Goal: Information Seeking & Learning: Learn about a topic

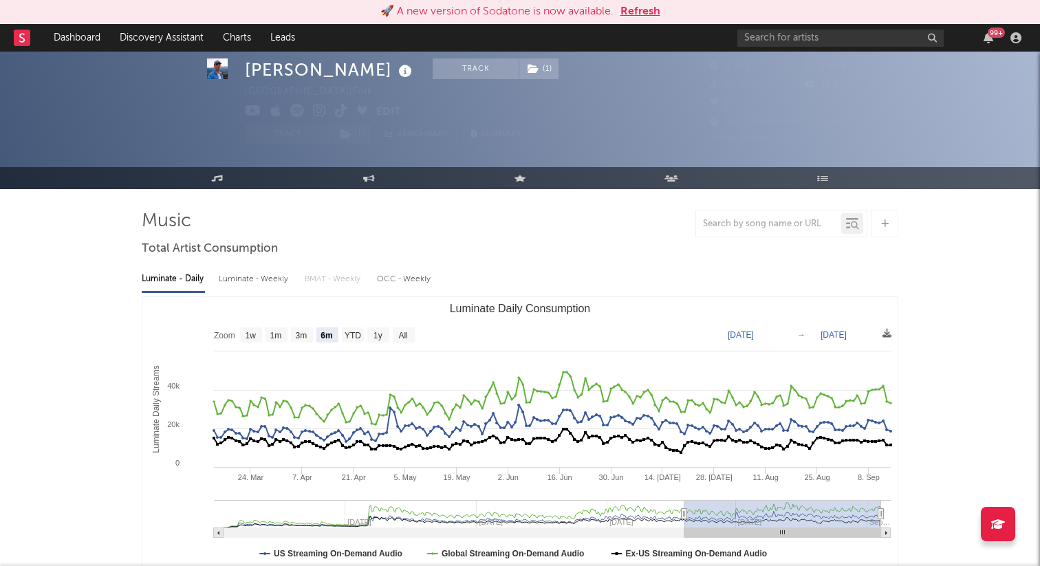
select select "6m"
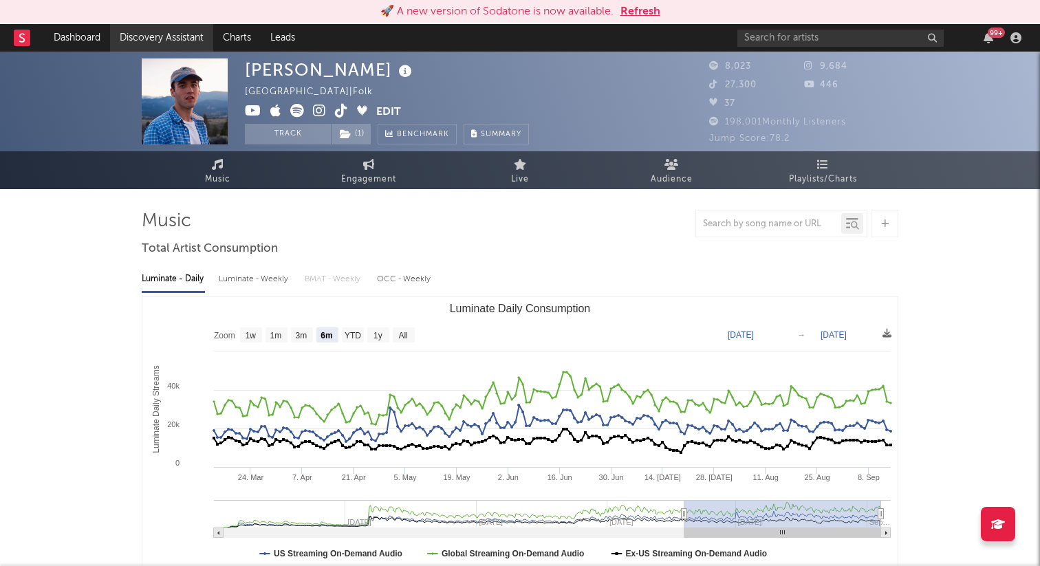
click at [176, 37] on link "Discovery Assistant" at bounding box center [161, 38] width 103 height 28
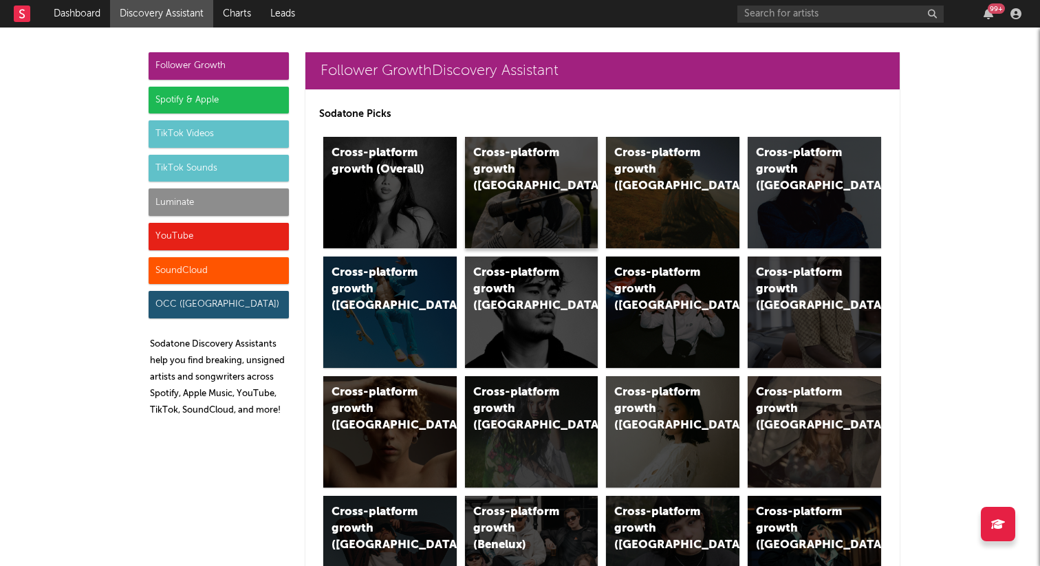
click at [507, 189] on div "Cross-platform growth (UK)" at bounding box center [531, 192] width 133 height 111
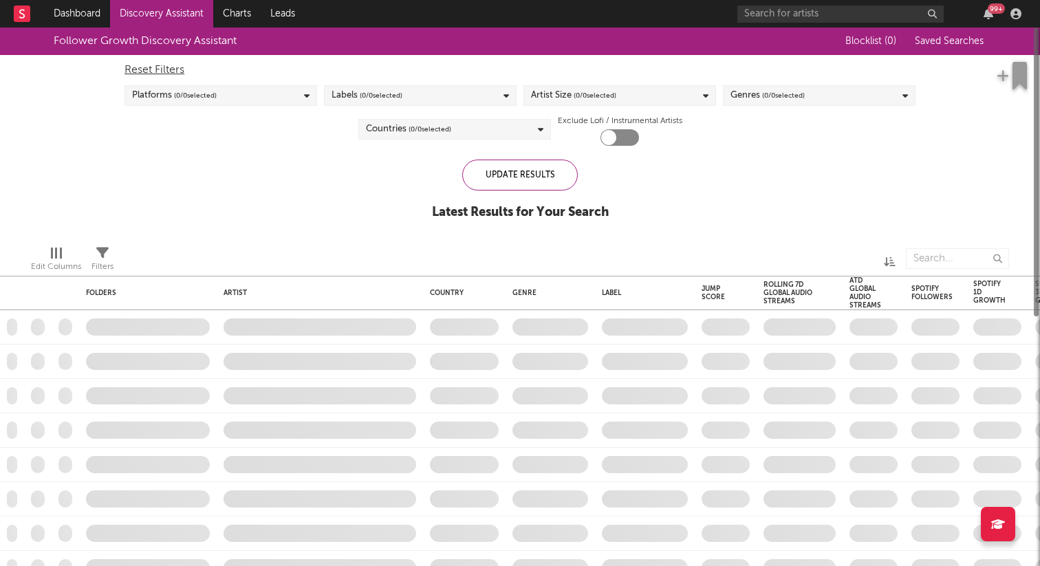
checkbox input "true"
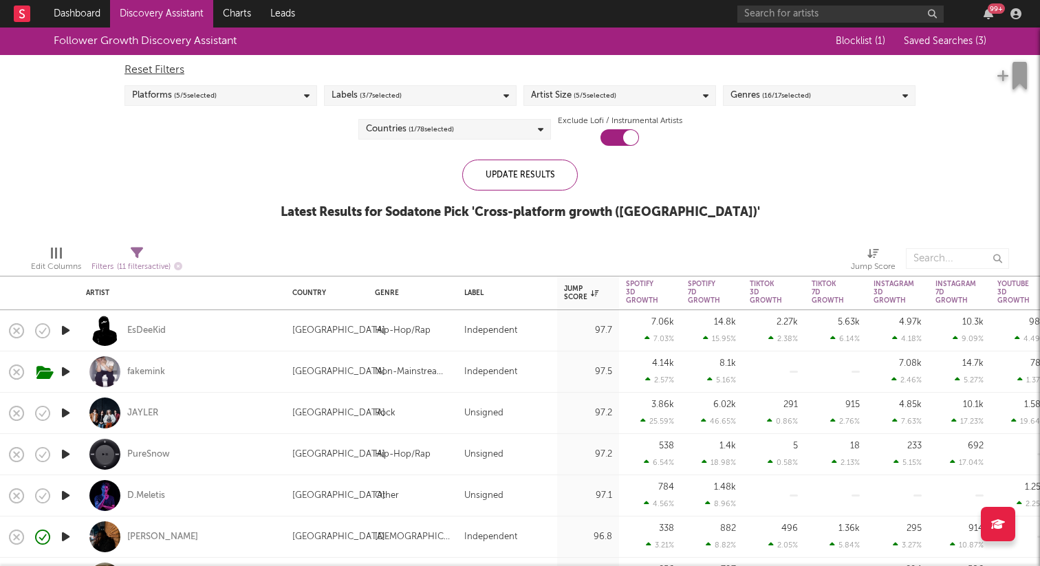
click at [63, 367] on icon "button" at bounding box center [65, 371] width 14 height 17
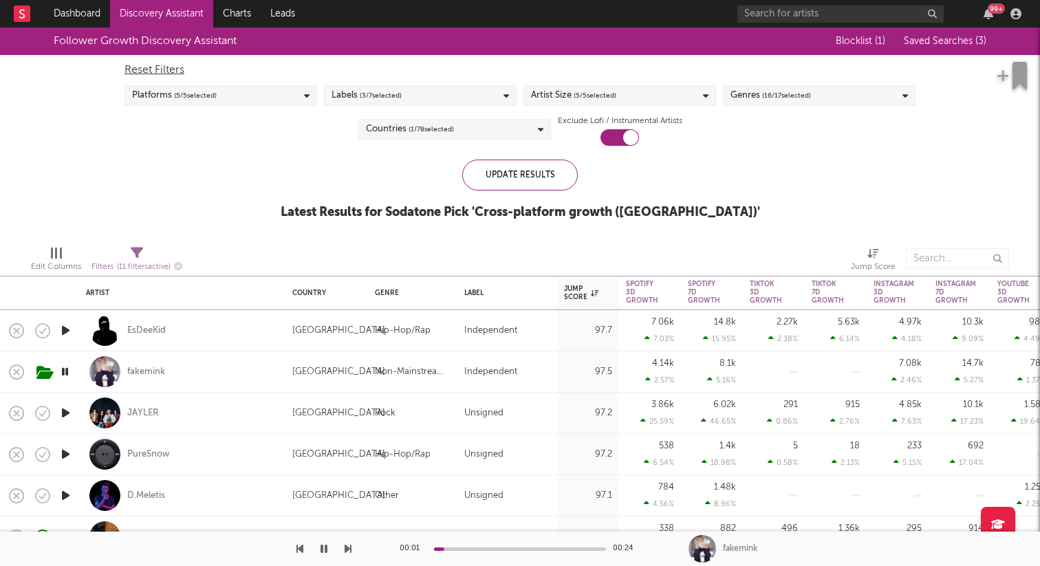
click at [65, 415] on icon "button" at bounding box center [65, 412] width 14 height 17
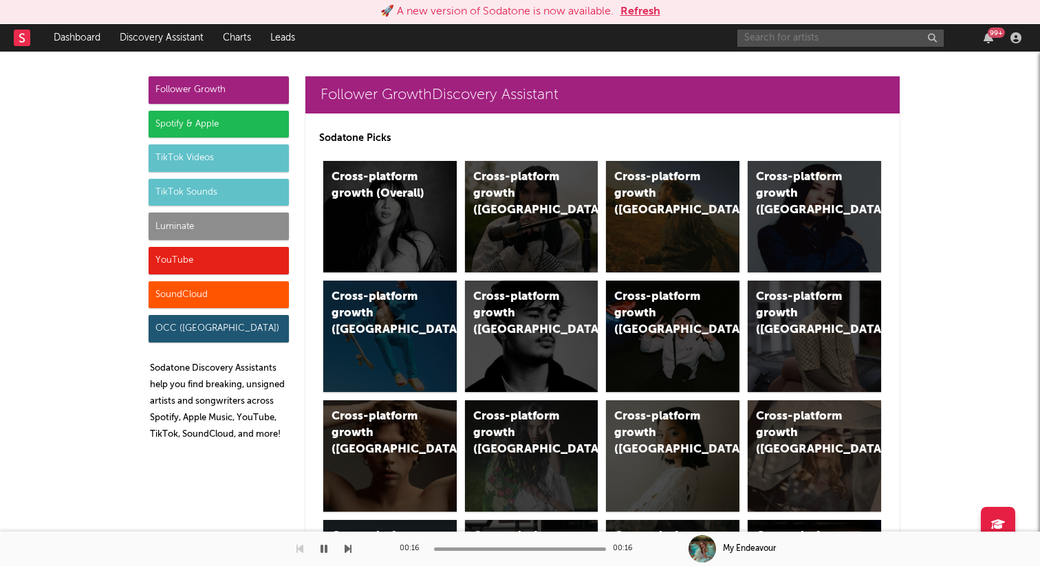
click at [837, 36] on input "text" at bounding box center [840, 38] width 206 height 17
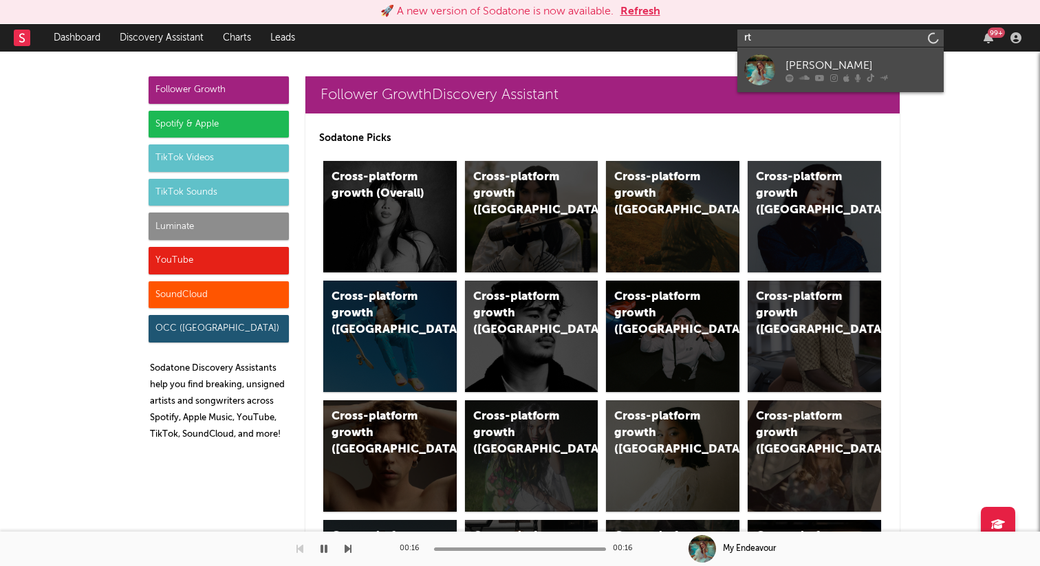
type input "rt"
click at [806, 63] on div "[PERSON_NAME]" at bounding box center [861, 65] width 151 height 17
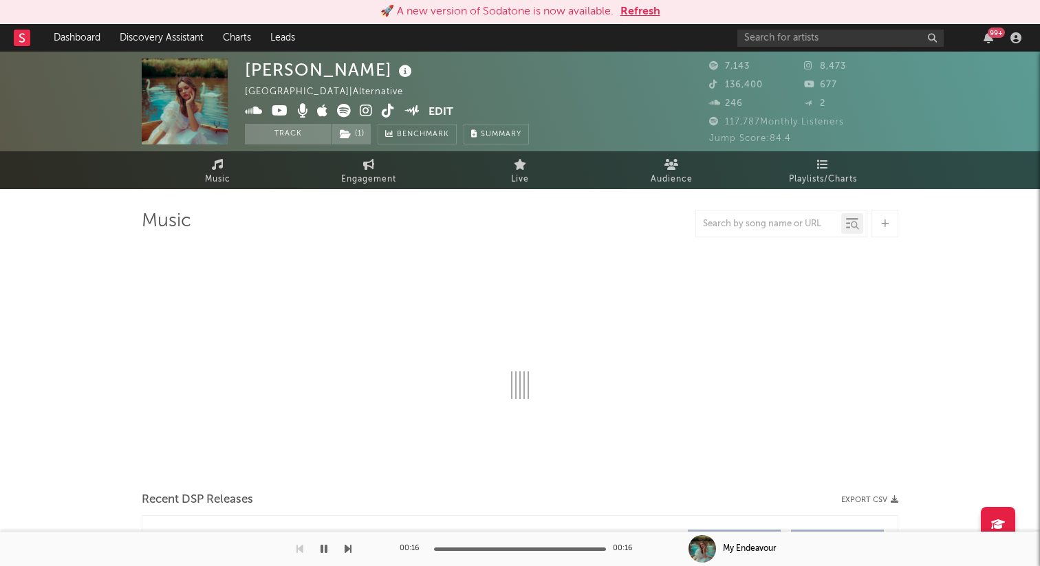
select select "1w"
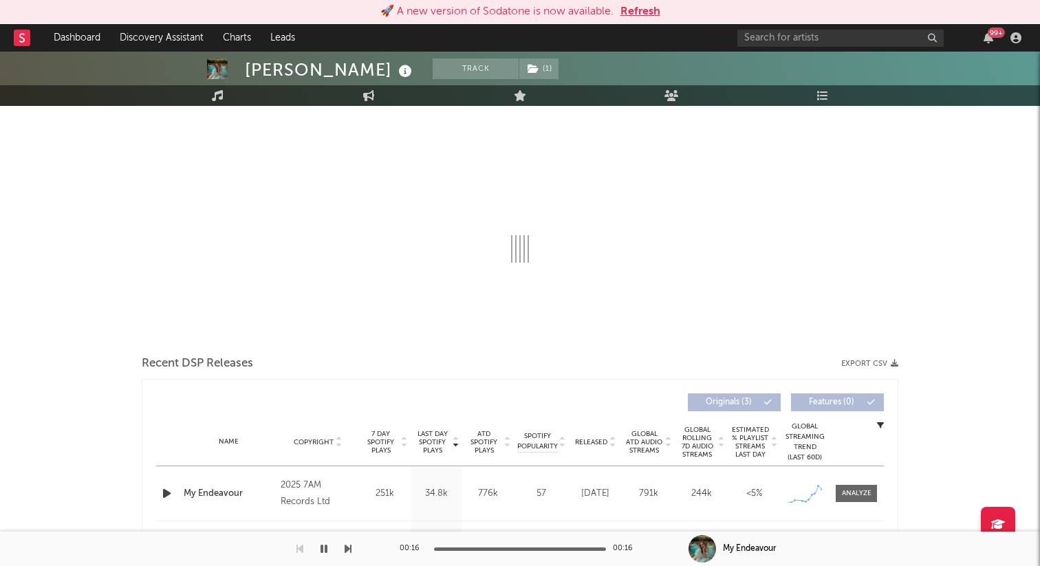
select select "1w"
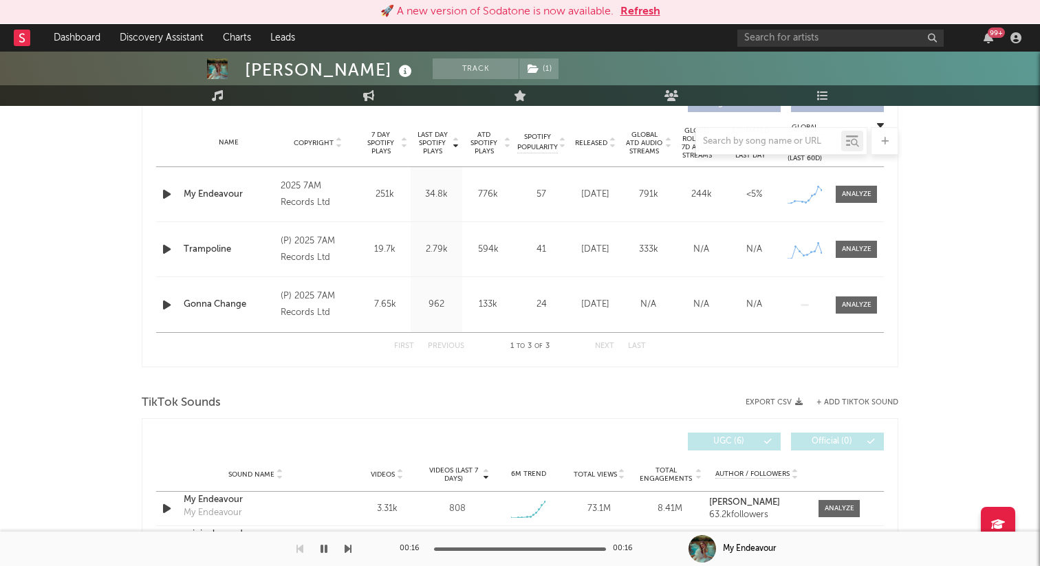
scroll to position [522, 0]
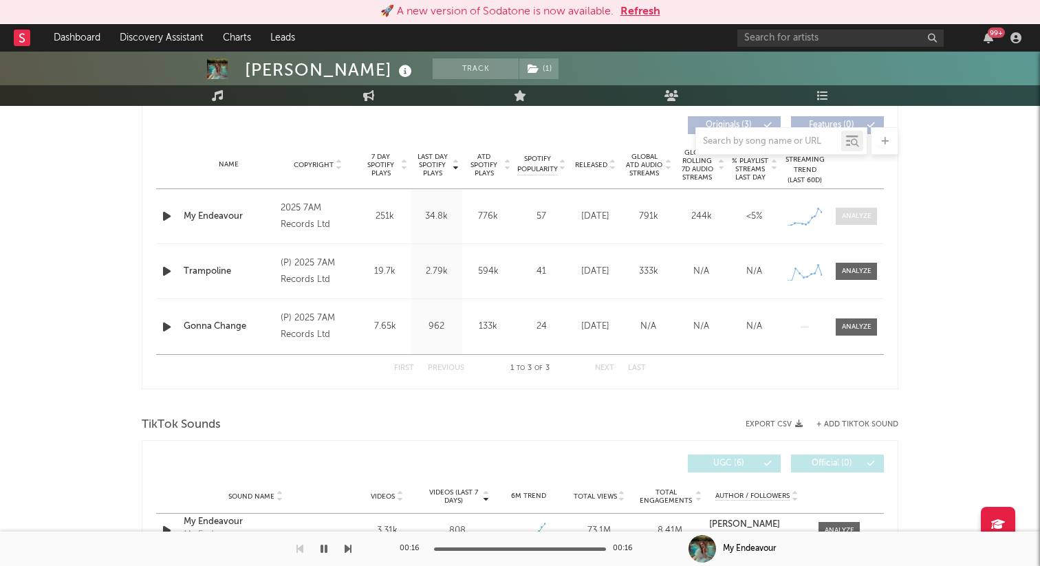
click at [872, 217] on span at bounding box center [856, 216] width 41 height 17
select select "1w"
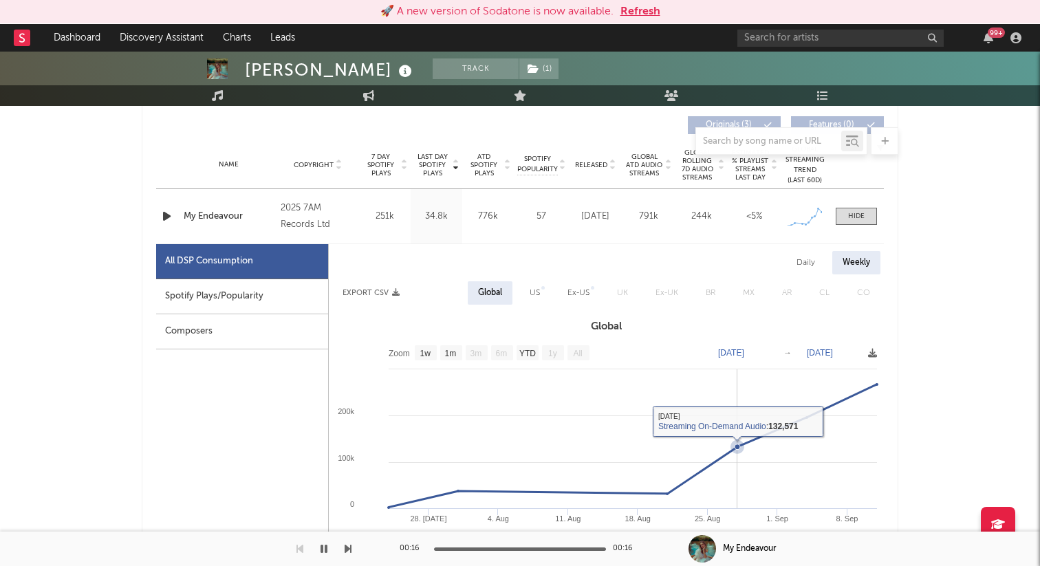
scroll to position [593, 0]
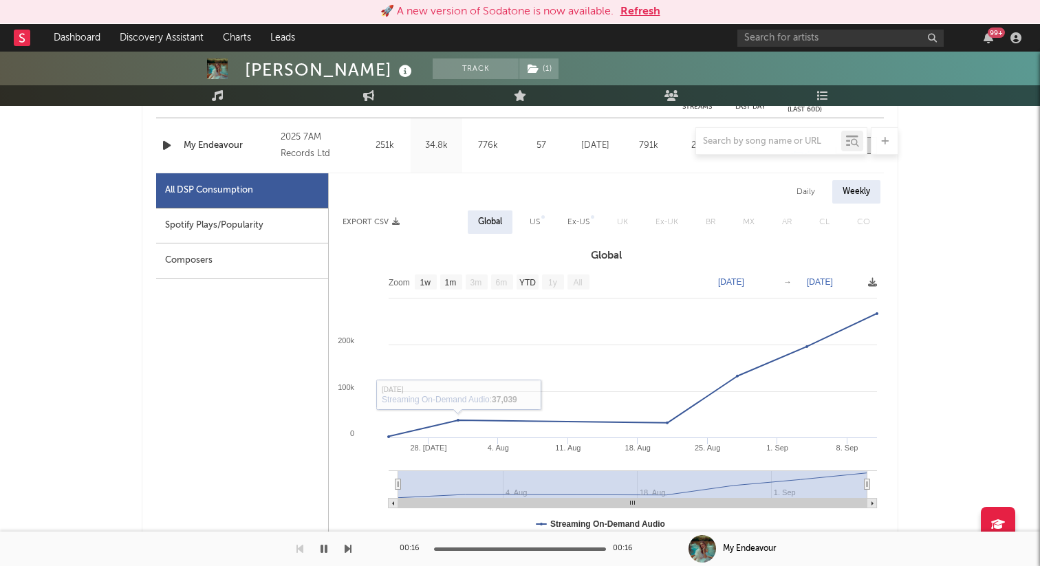
click at [226, 254] on div "Composers" at bounding box center [242, 260] width 172 height 35
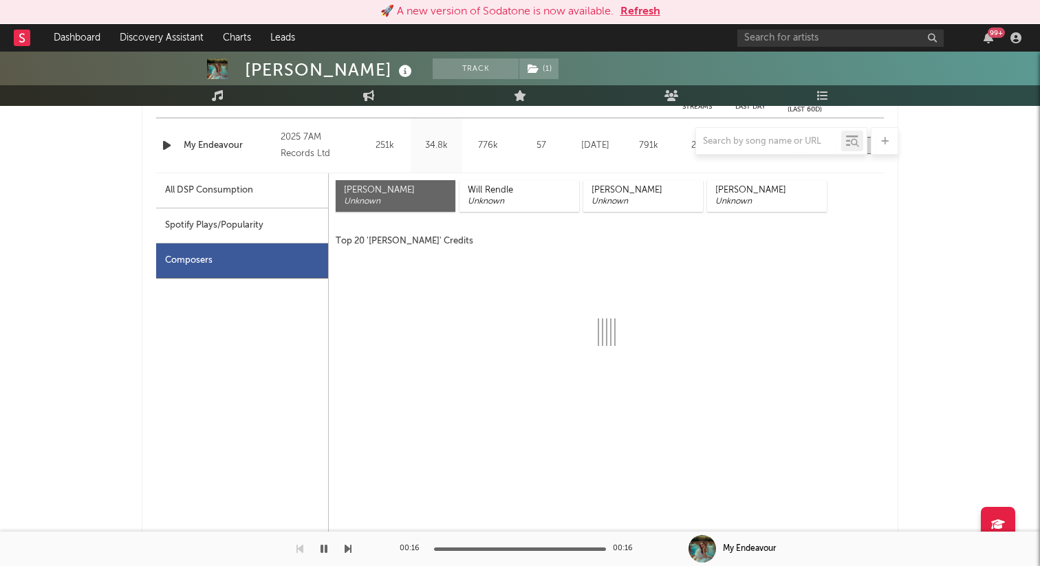
click at [226, 228] on div "Spotify Plays/Popularity" at bounding box center [242, 225] width 172 height 35
select select "1w"
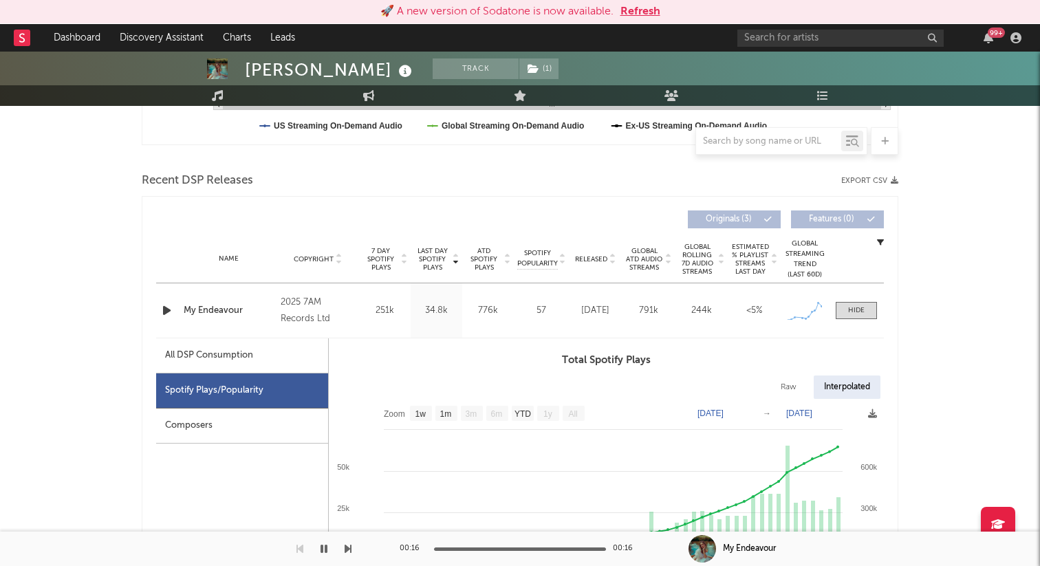
scroll to position [611, 0]
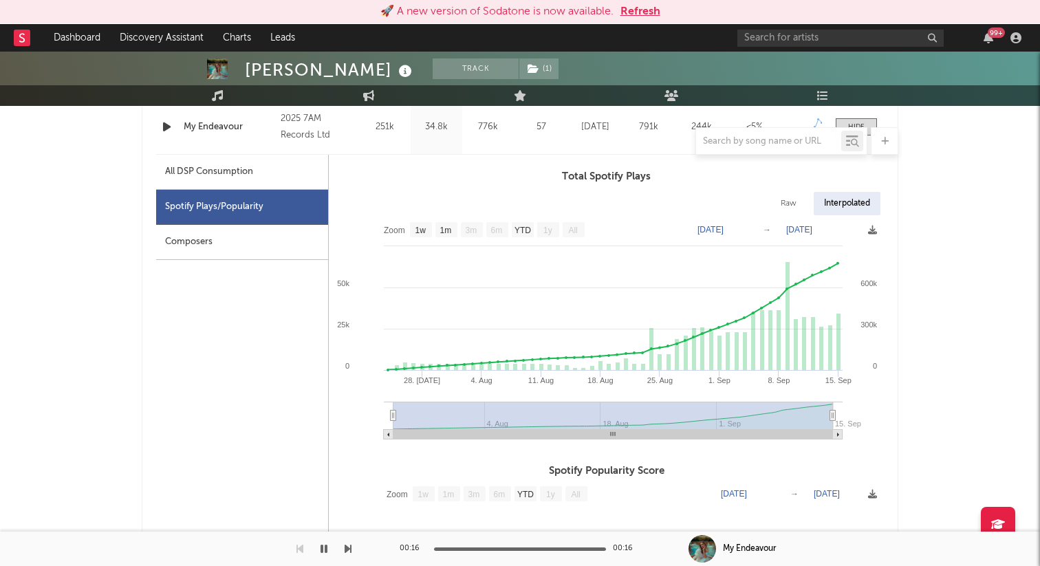
click at [639, 9] on button "Refresh" at bounding box center [640, 11] width 40 height 17
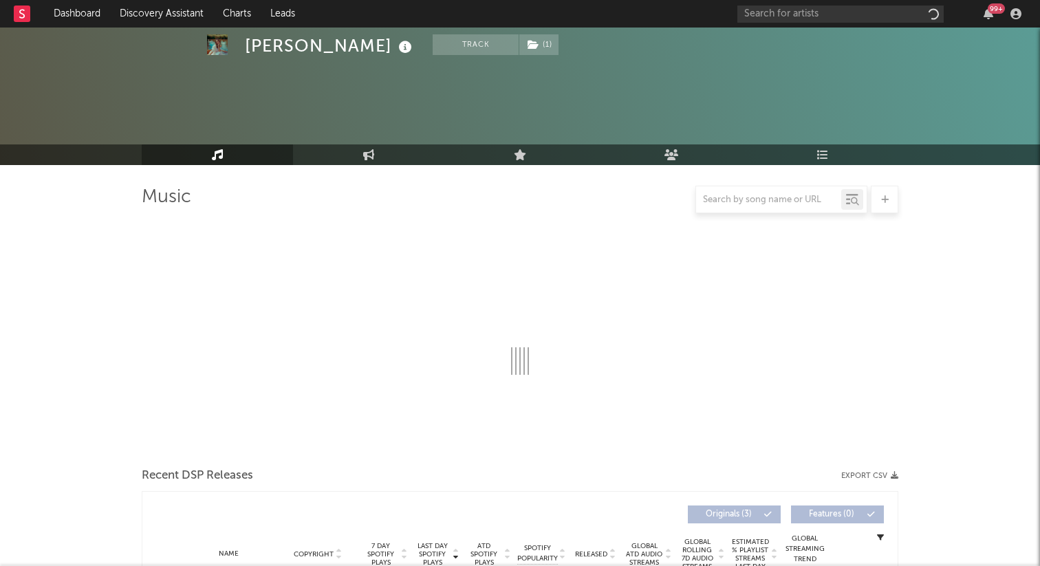
select select "1w"
